Goal: Information Seeking & Learning: Learn about a topic

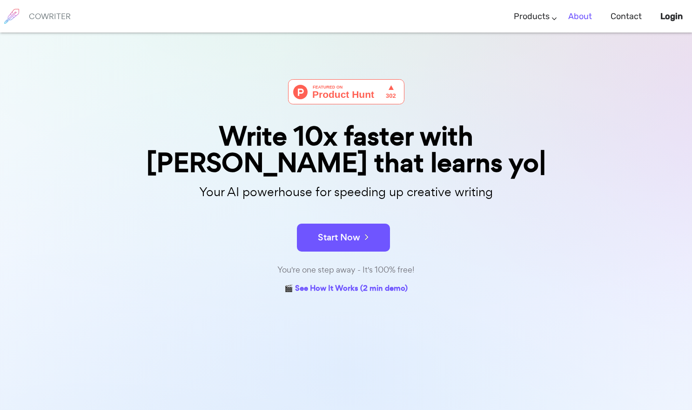
click at [583, 19] on link "About" at bounding box center [581, 16] width 24 height 27
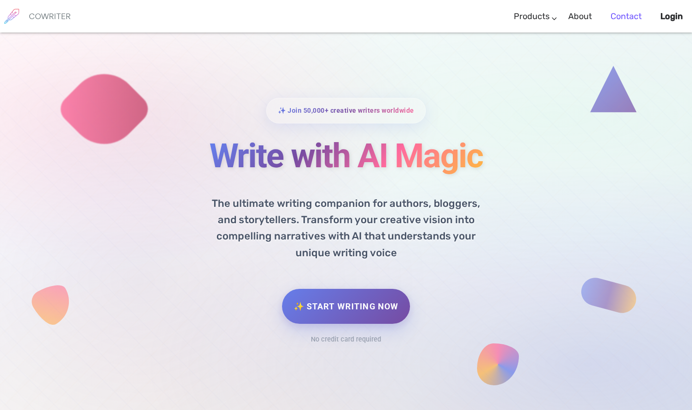
click at [631, 17] on link "Contact" at bounding box center [626, 16] width 31 height 27
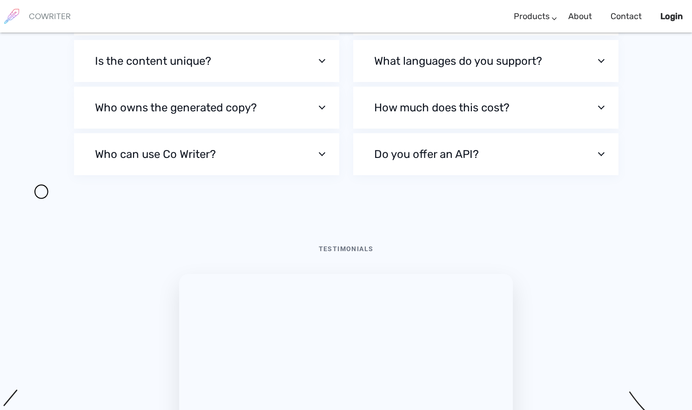
scroll to position [3142, 0]
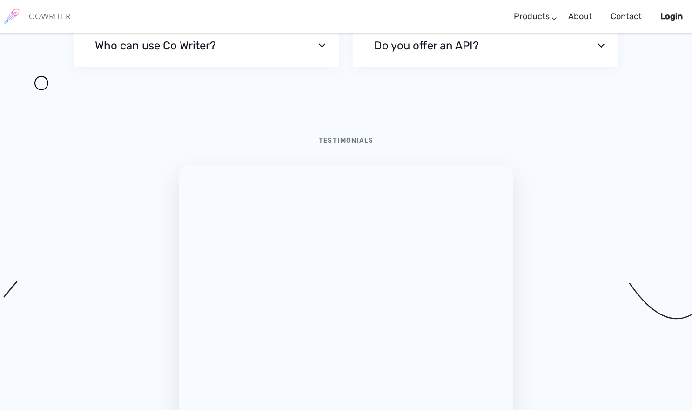
click at [270, 67] on button "Who can use Co Writer?" at bounding box center [206, 46] width 265 height 42
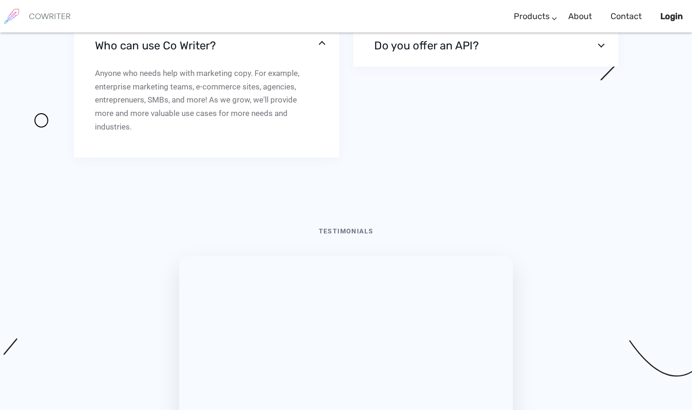
scroll to position [3154, 0]
